Goal: Check status: Check status

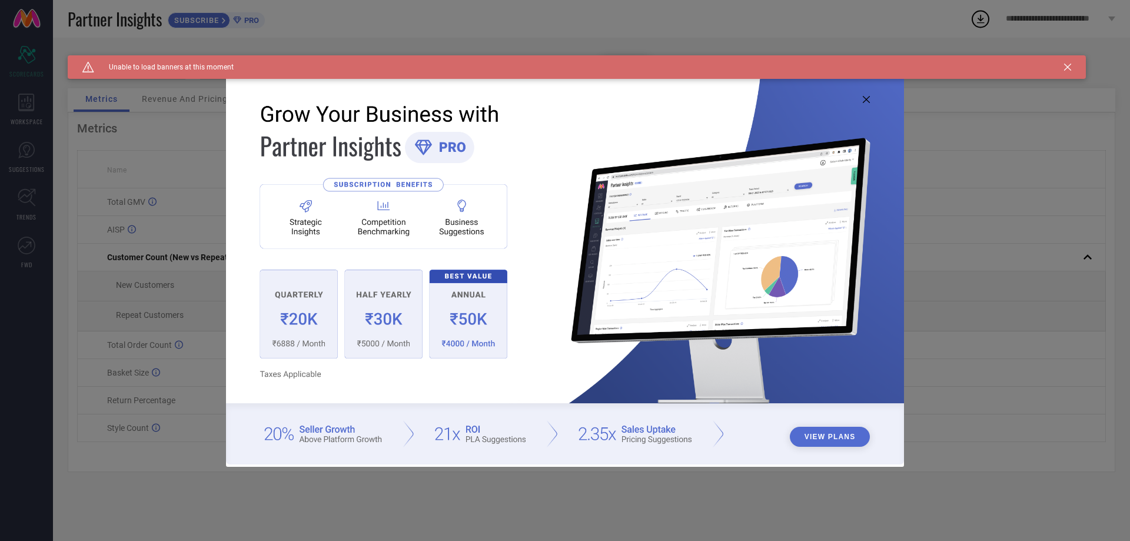
click at [869, 101] on icon at bounding box center [866, 99] width 7 height 7
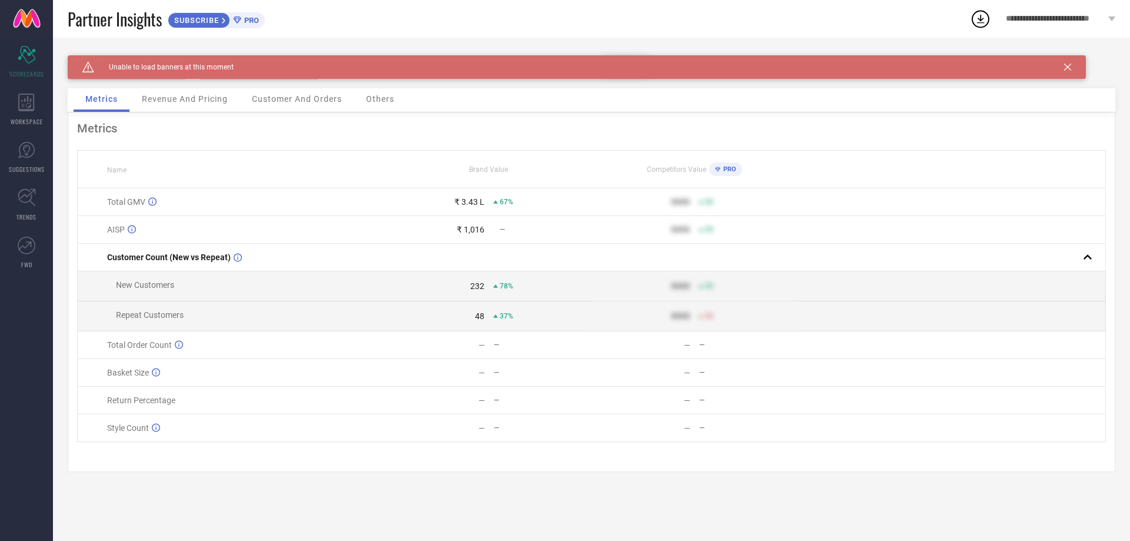
click at [1065, 69] on icon at bounding box center [1067, 67] width 7 height 7
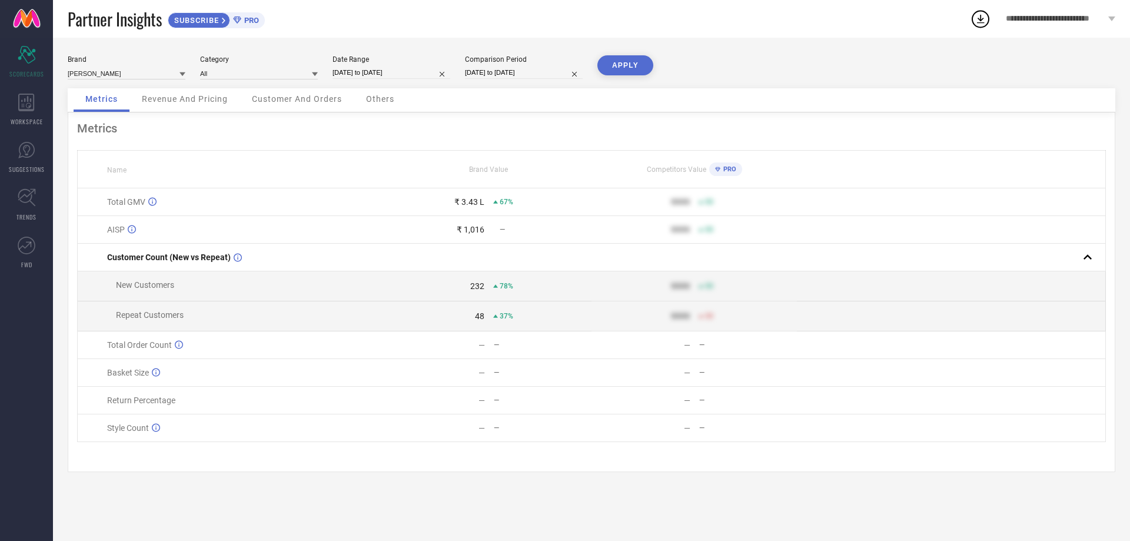
select select "8"
select select "2025"
select select "9"
select select "2025"
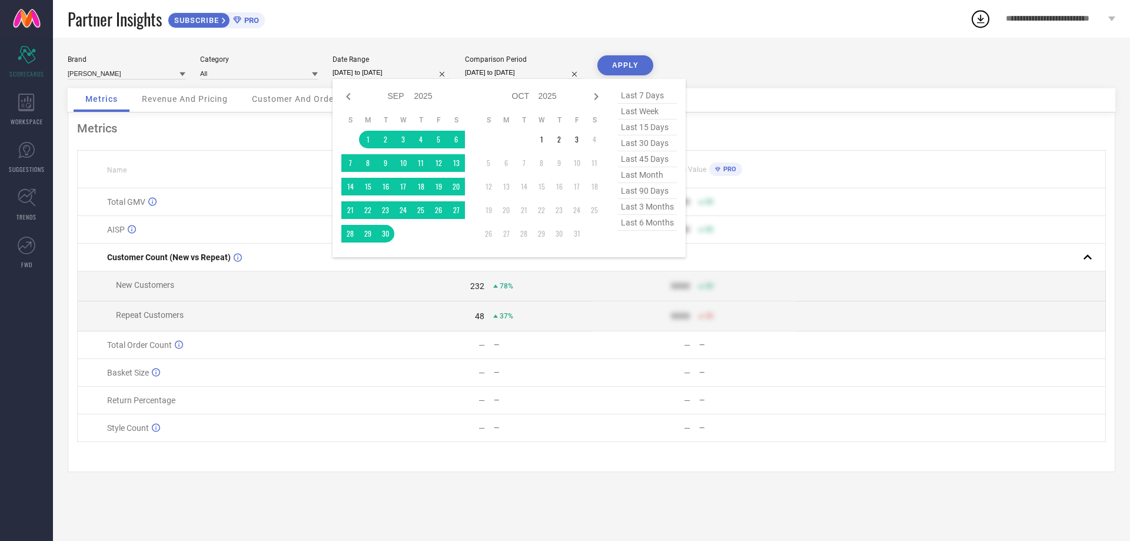
click at [395, 75] on input "[DATE] to [DATE]" at bounding box center [392, 73] width 118 height 12
click at [370, 142] on td "1" at bounding box center [368, 140] width 18 height 18
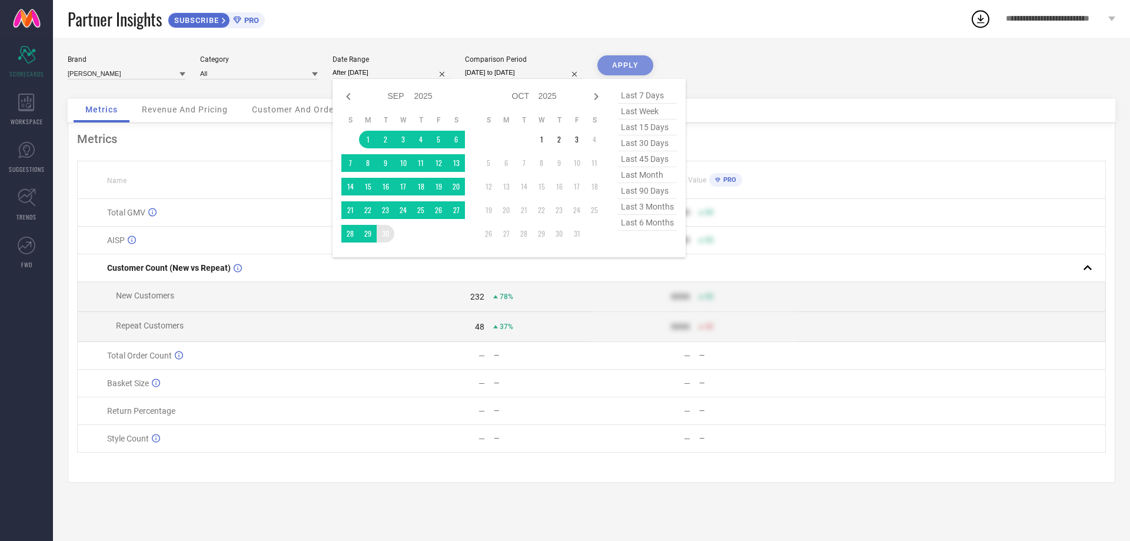
type input "[DATE] to [DATE]"
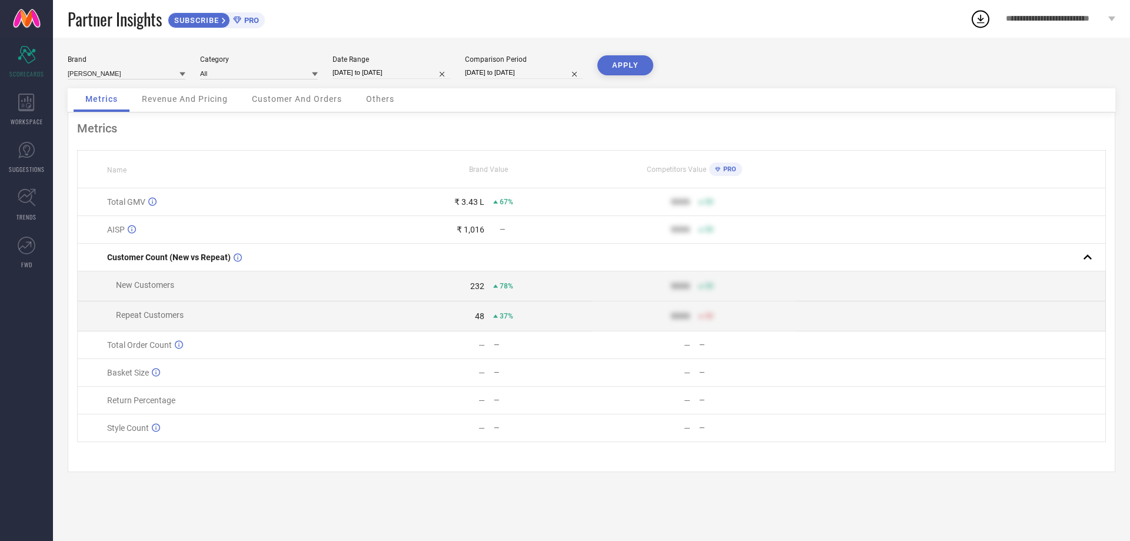
click at [622, 71] on button "APPLY" at bounding box center [625, 65] width 56 height 20
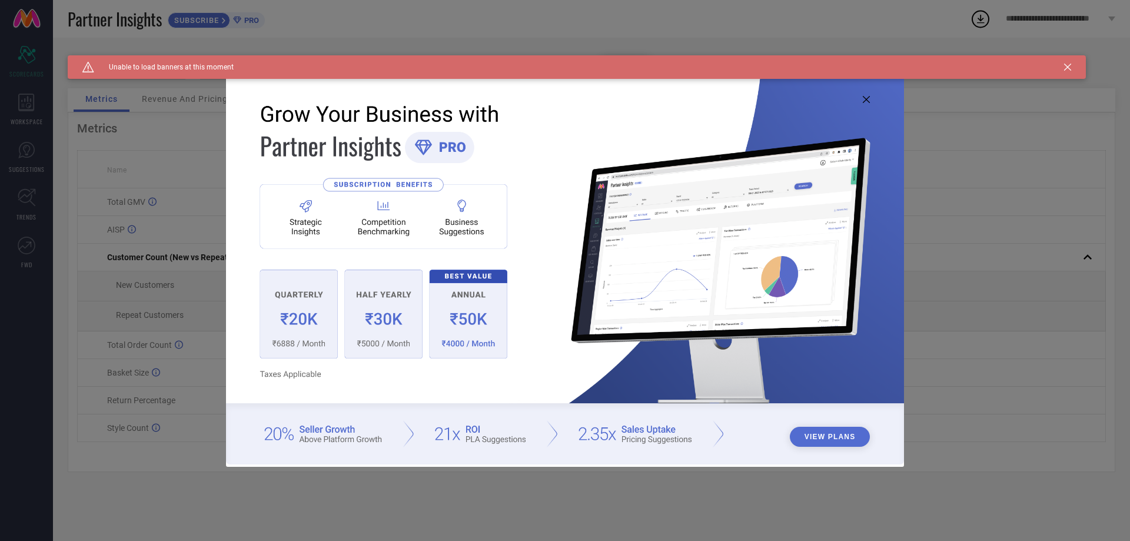
click at [867, 99] on icon at bounding box center [866, 99] width 7 height 7
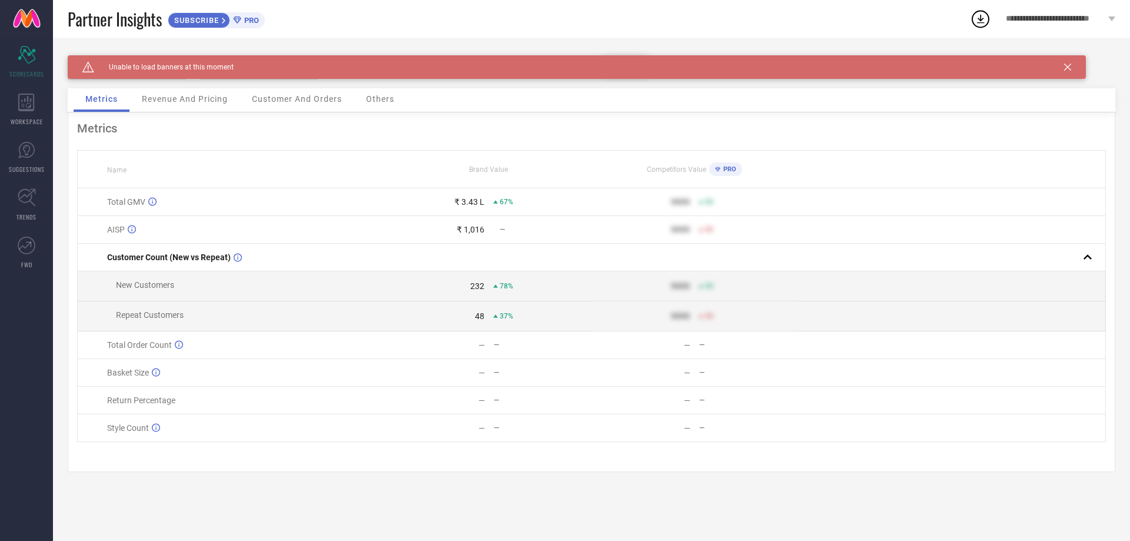
click at [1068, 66] on icon at bounding box center [1067, 67] width 7 height 7
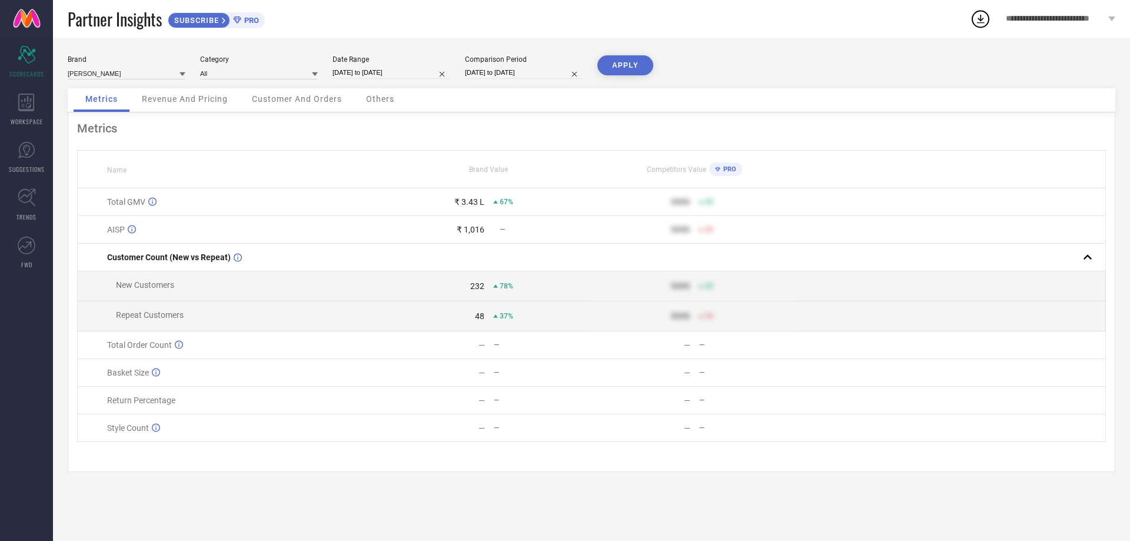
click at [384, 75] on input "[DATE] to [DATE]" at bounding box center [392, 73] width 118 height 12
select select "8"
select select "2025"
select select "9"
select select "2025"
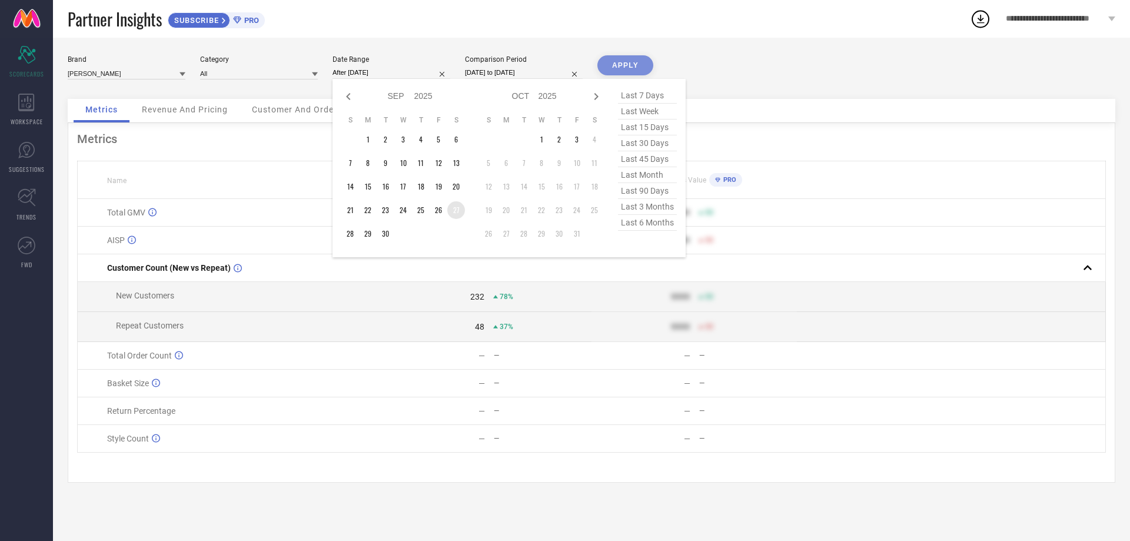
click at [456, 211] on td "27" at bounding box center [456, 210] width 18 height 18
type input "[DATE] to [DATE]"
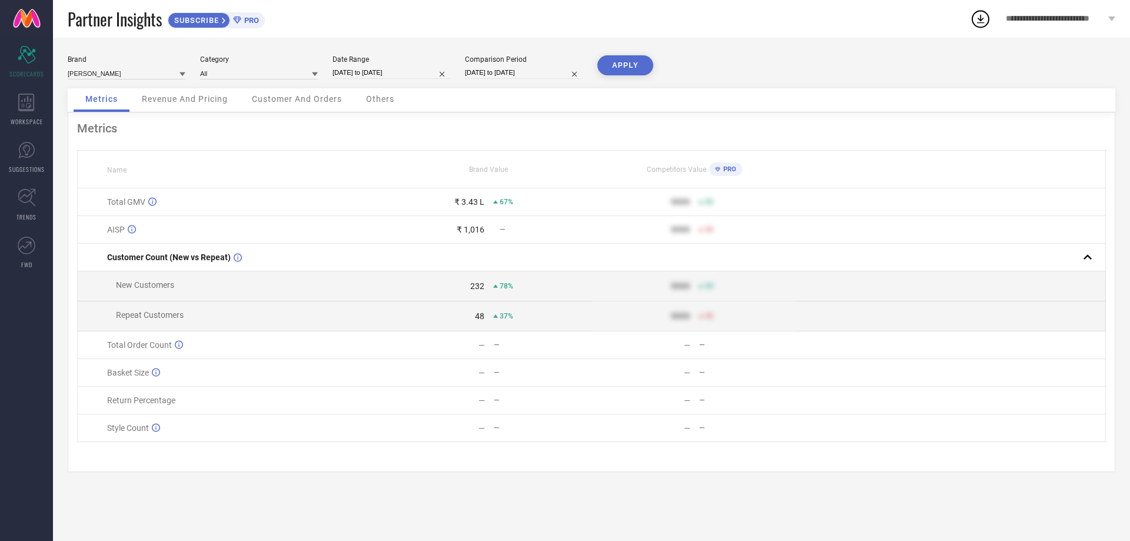
click at [627, 65] on button "APPLY" at bounding box center [625, 65] width 56 height 20
click at [540, 506] on div "Brand [PERSON_NAME] Category All Date Range [DATE] to [DATE] Comparison Period …" at bounding box center [591, 289] width 1077 height 503
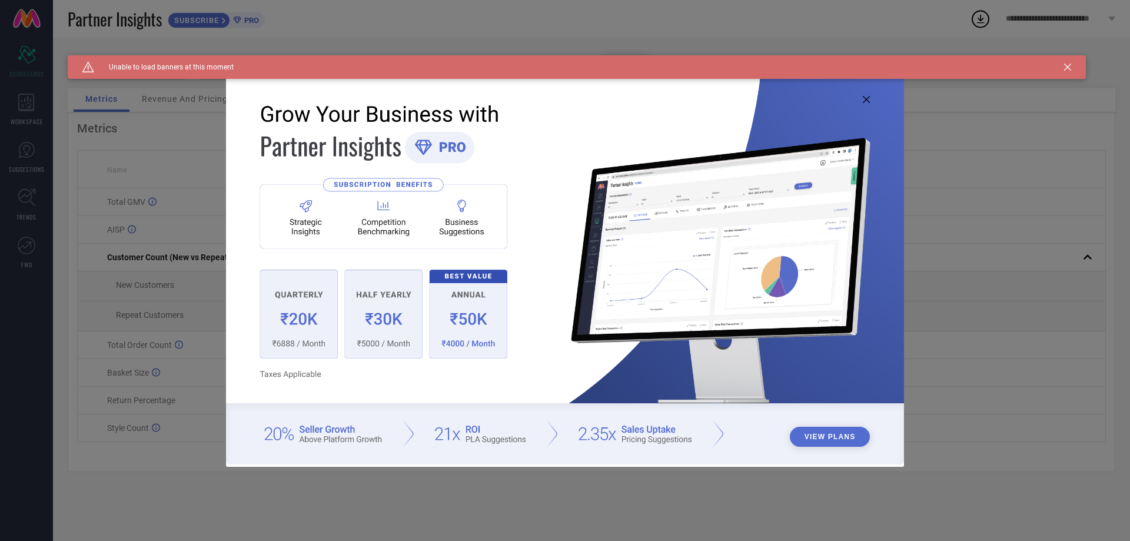
click at [867, 95] on img at bounding box center [565, 269] width 678 height 390
click at [867, 97] on icon at bounding box center [866, 99] width 7 height 7
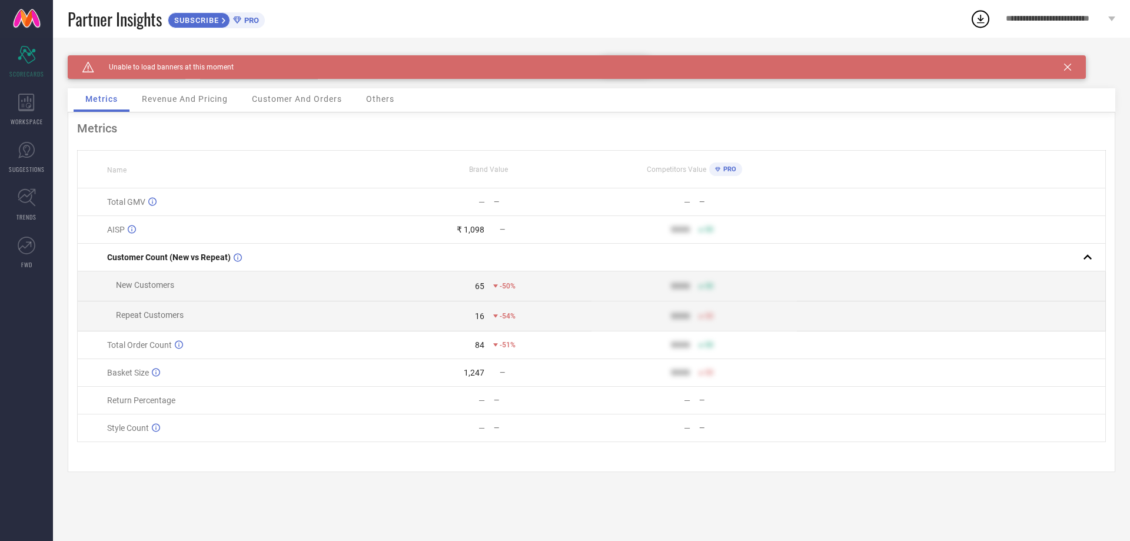
click at [1066, 71] on div "Caution Created with Sketch. Unable to load banners at this moment" at bounding box center [577, 67] width 1018 height 24
click at [1066, 67] on icon at bounding box center [1067, 67] width 7 height 7
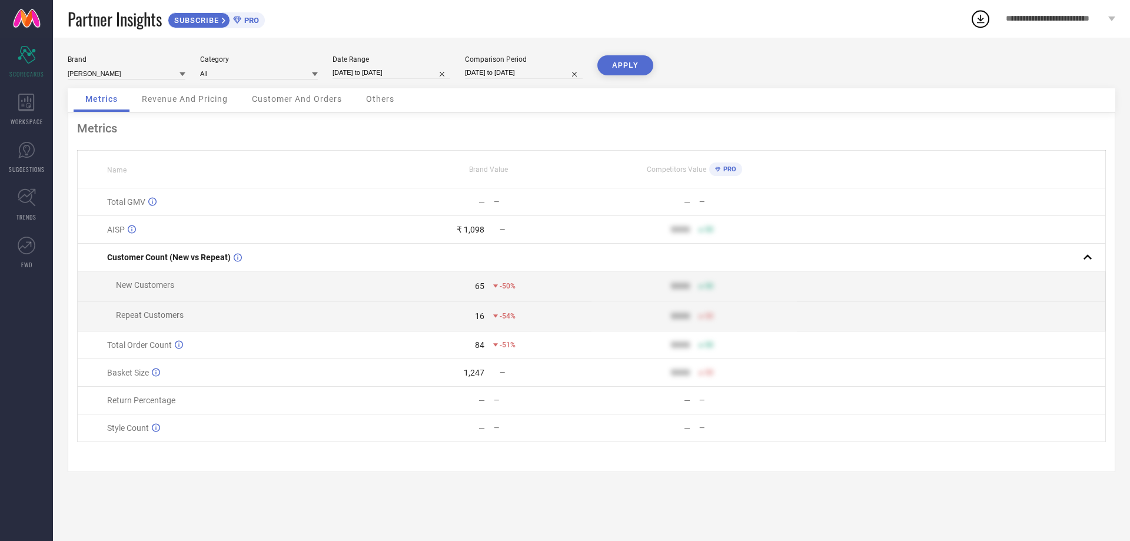
click at [394, 78] on input "[DATE] to [DATE]" at bounding box center [392, 73] width 118 height 12
select select "8"
select select "2025"
select select "9"
select select "2025"
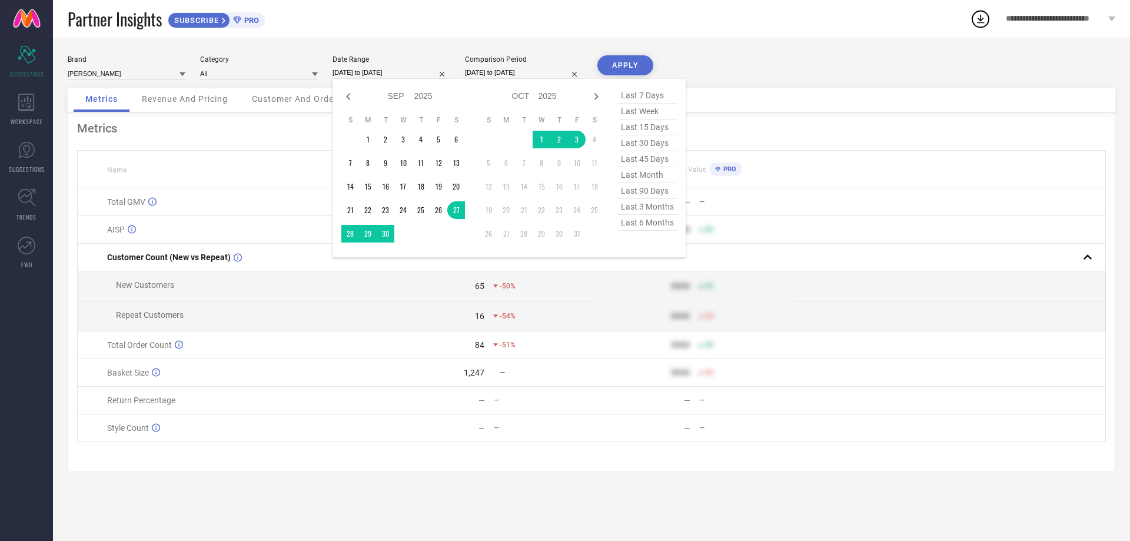
click at [394, 78] on input "[DATE] to [DATE]" at bounding box center [392, 73] width 118 height 12
drag, startPoint x: 749, startPoint y: 69, endPoint x: 726, endPoint y: 69, distance: 23.0
click at [750, 69] on div "Brand SHREY Category All Date Range 27-09-2025 to 03-10-2025 Jan Feb Mar Apr Ma…" at bounding box center [592, 71] width 1048 height 33
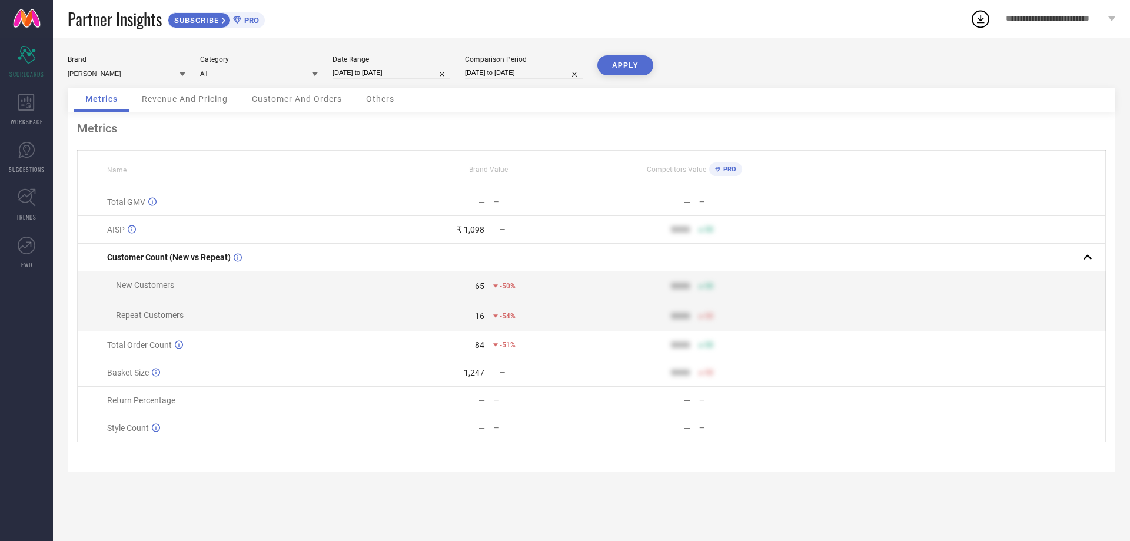
click at [622, 75] on button "APPLY" at bounding box center [625, 65] width 56 height 20
click at [31, 109] on icon at bounding box center [26, 103] width 16 height 18
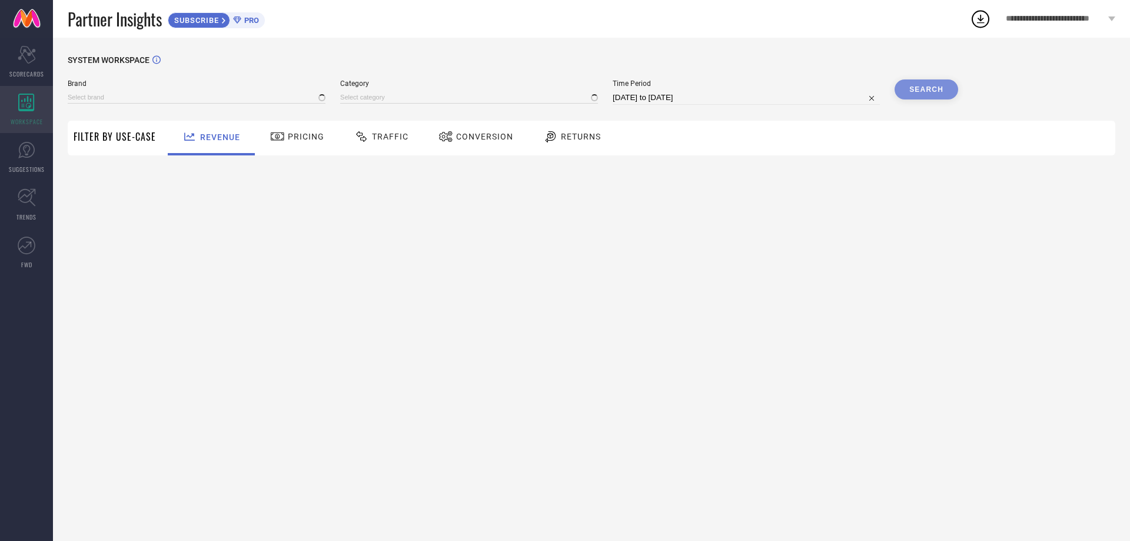
type input "[PERSON_NAME]"
type input "All"
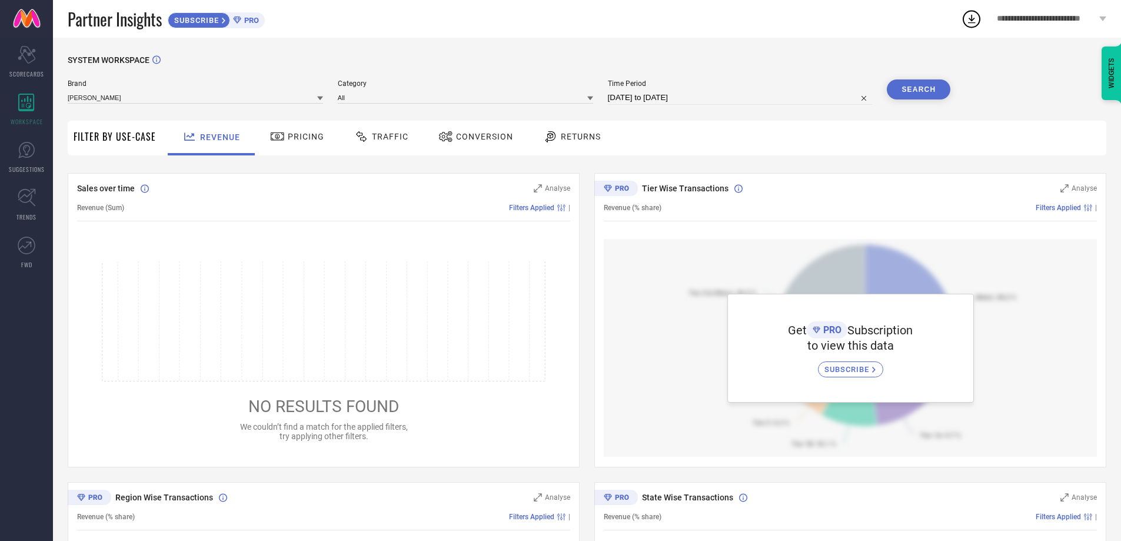
click at [568, 133] on span "Returns" at bounding box center [581, 136] width 40 height 9
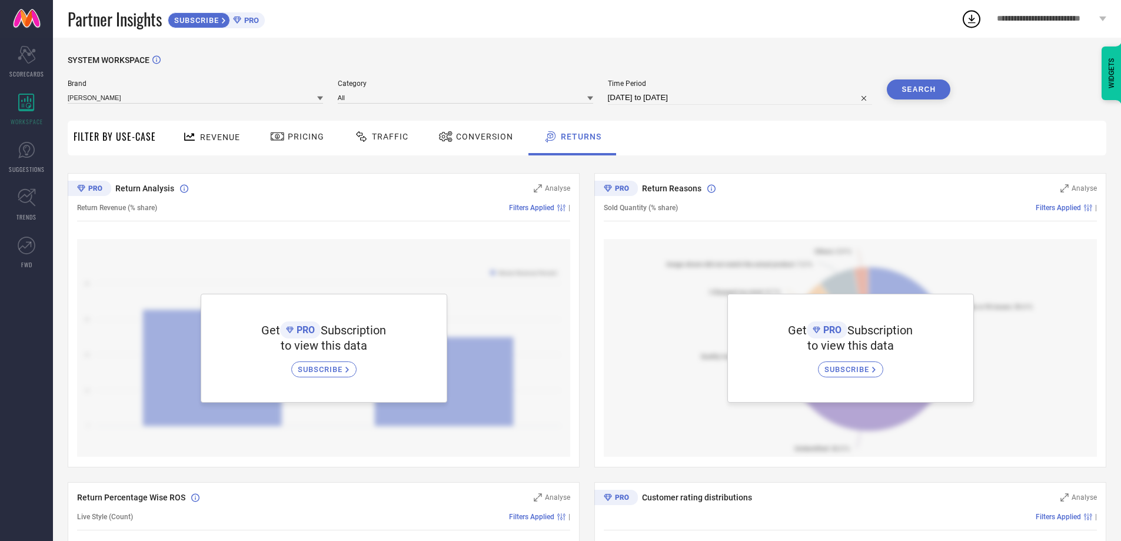
select select "8"
select select "2025"
select select "9"
select select "2025"
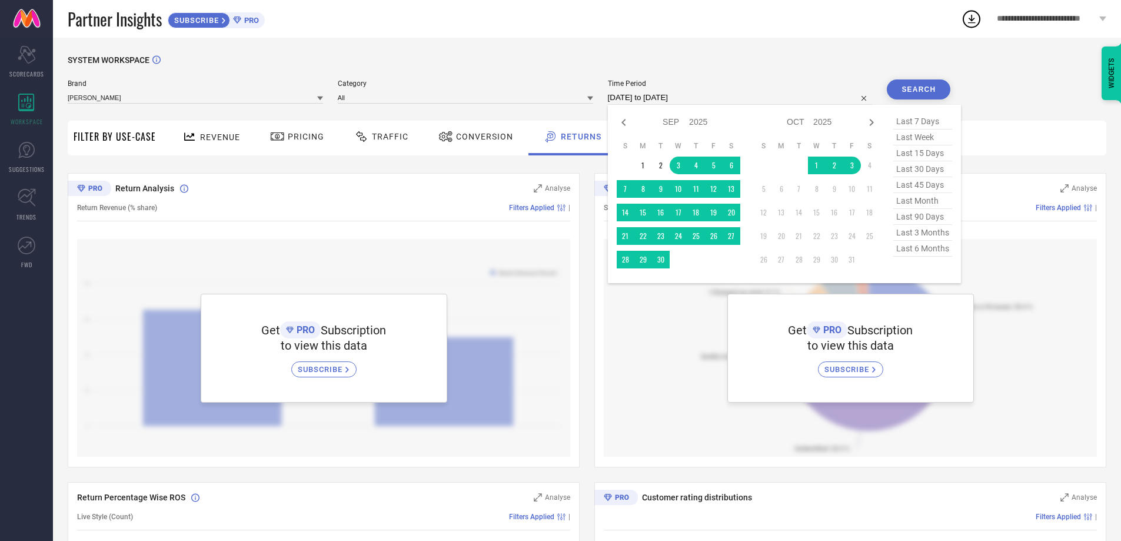
click at [628, 92] on input "03-09-2025 to 03-10-2025" at bounding box center [740, 98] width 265 height 14
click at [736, 237] on td "27" at bounding box center [732, 236] width 18 height 18
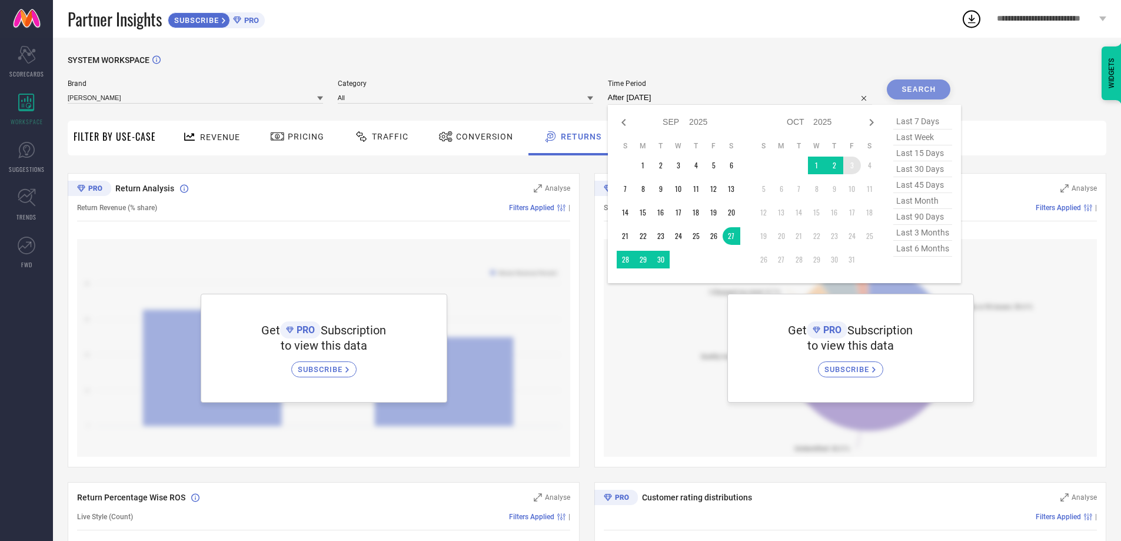
type input "[DATE] to [DATE]"
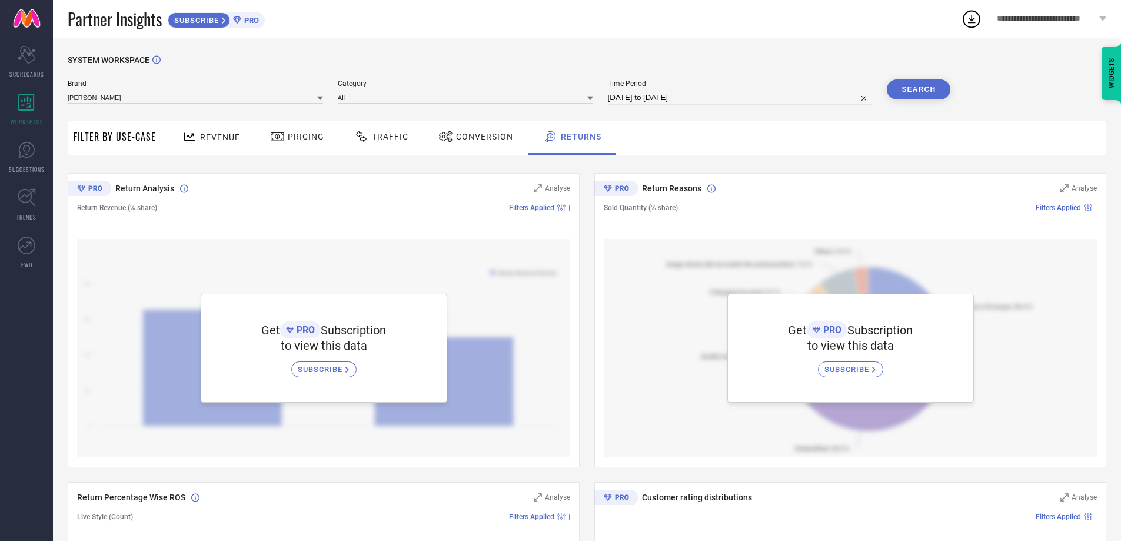
click at [912, 87] on button "Search" at bounding box center [919, 89] width 64 height 20
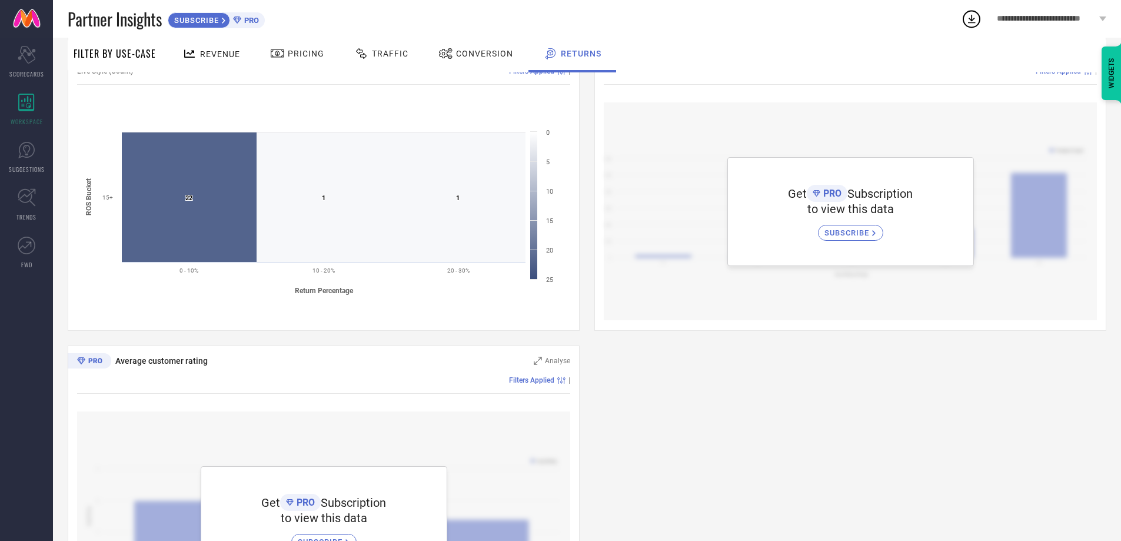
scroll to position [445, 0]
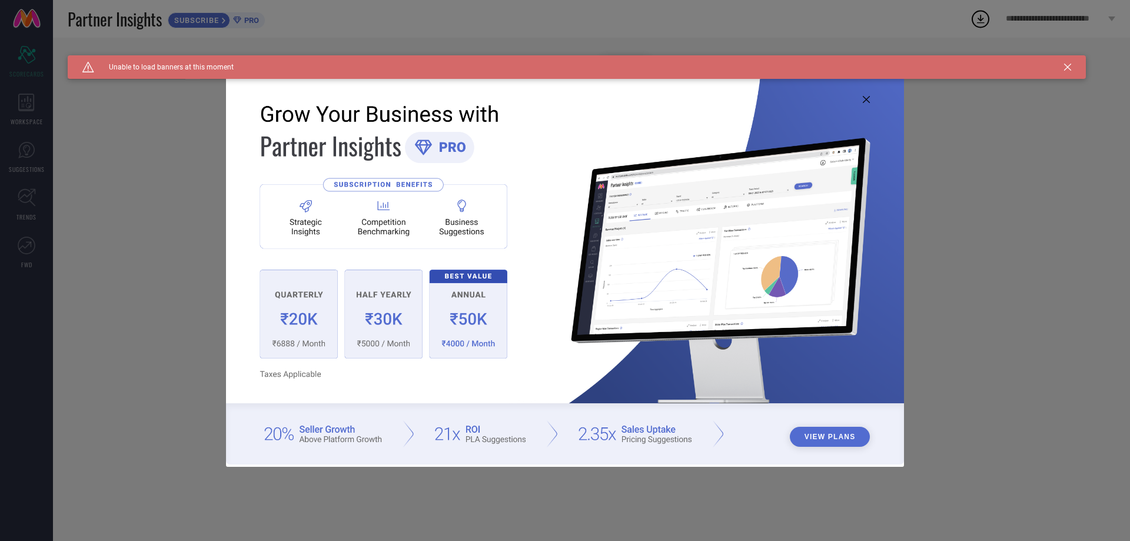
type input "All"
click at [863, 98] on icon at bounding box center [866, 99] width 7 height 7
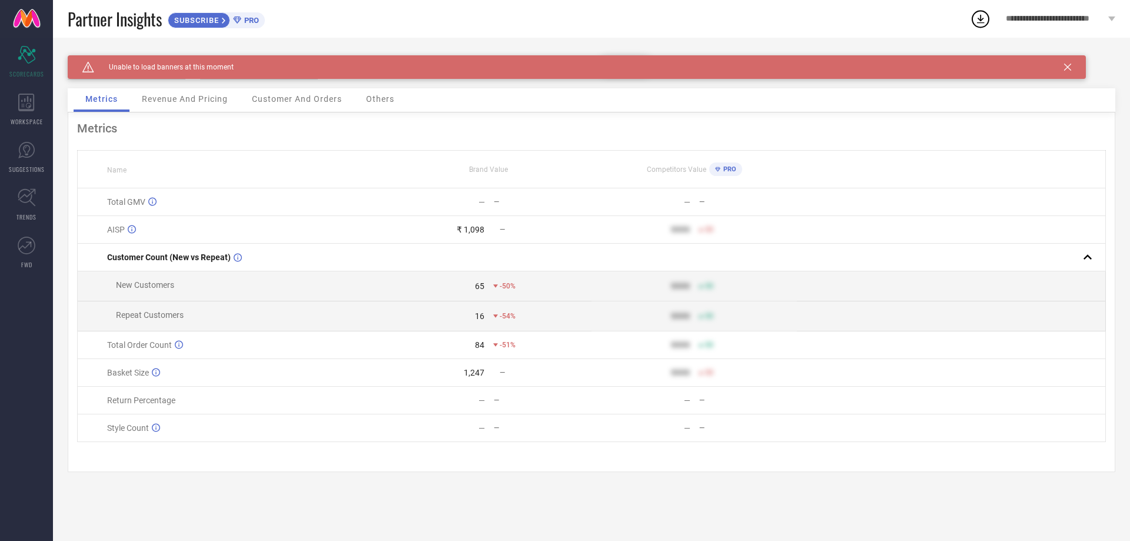
click at [1062, 67] on div "Caution Created with Sketch. Unable to load banners at this moment" at bounding box center [577, 67] width 1018 height 24
click at [1071, 69] on div "Caution Created with Sketch. Unable to load banners at this moment" at bounding box center [577, 67] width 1018 height 24
click at [1066, 69] on icon at bounding box center [1067, 67] width 7 height 7
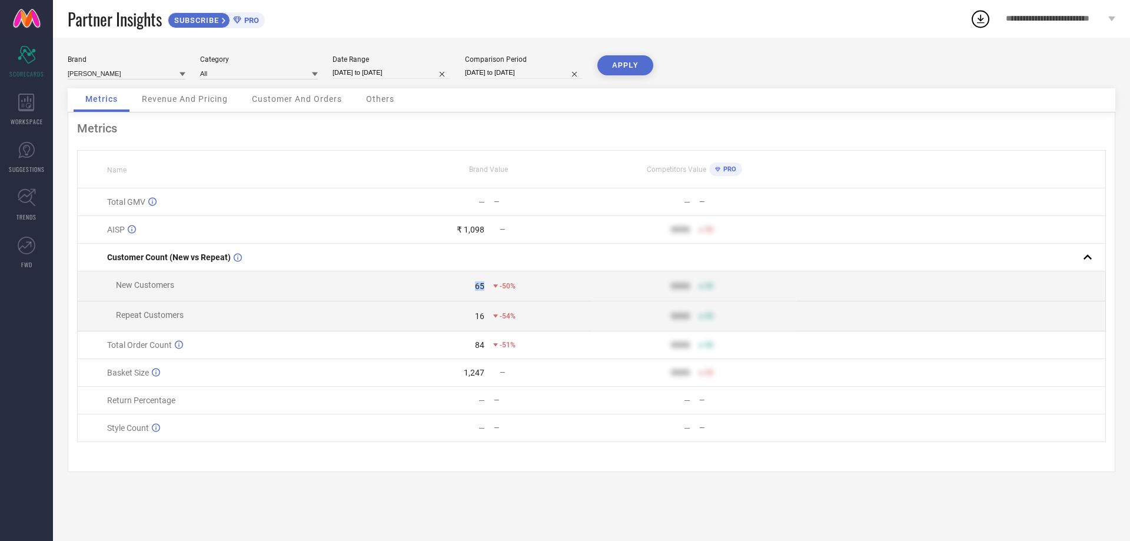
drag, startPoint x: 471, startPoint y: 290, endPoint x: 482, endPoint y: 289, distance: 11.2
click at [482, 289] on div "65" at bounding box center [436, 285] width 98 height 9
drag, startPoint x: 471, startPoint y: 346, endPoint x: 491, endPoint y: 351, distance: 20.6
click at [491, 350] on div "84 -51%" at bounding box center [489, 344] width 204 height 9
click at [478, 395] on td "— —" at bounding box center [488, 401] width 205 height 28
